Goal: Find specific page/section: Find specific page/section

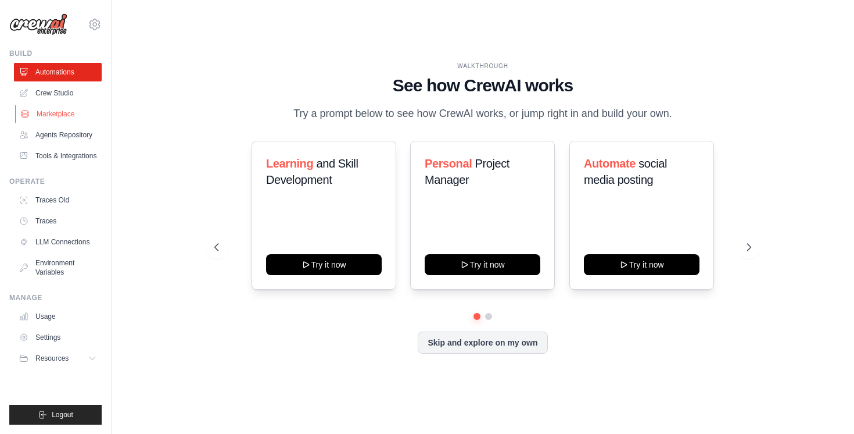
click at [52, 116] on link "Marketplace" at bounding box center [59, 114] width 88 height 19
click at [63, 113] on link "Marketplace" at bounding box center [59, 114] width 88 height 19
